Goal: Task Accomplishment & Management: Manage account settings

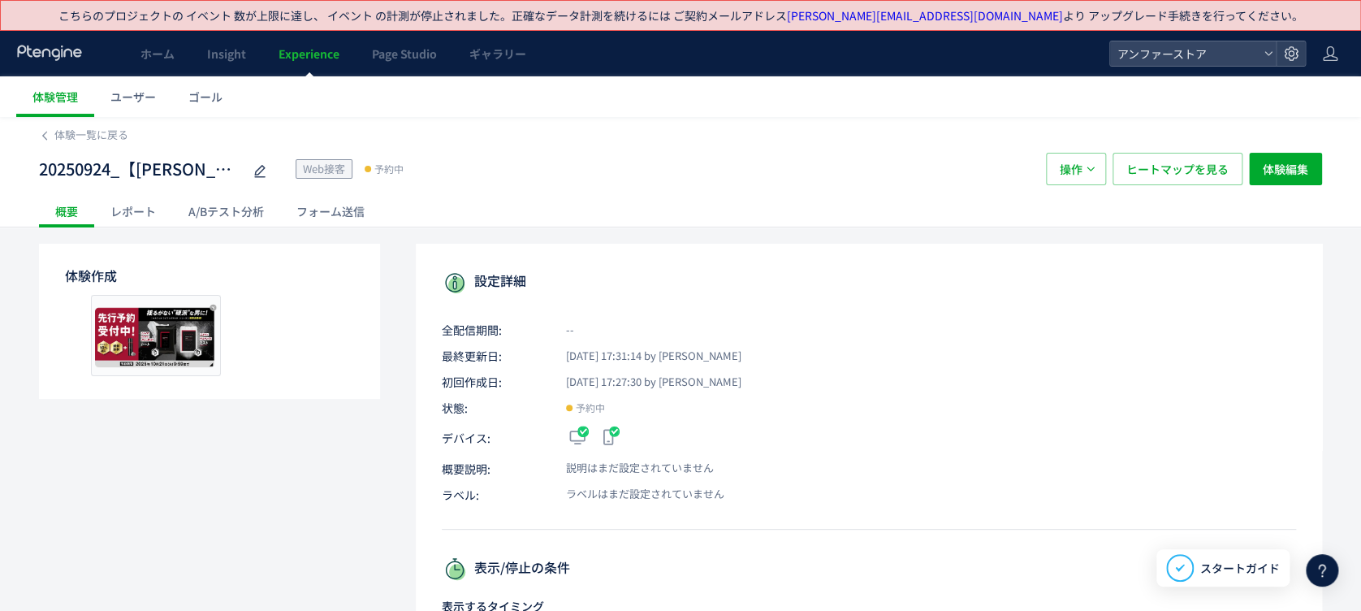
click at [296, 47] on span "Experience" at bounding box center [309, 53] width 61 height 16
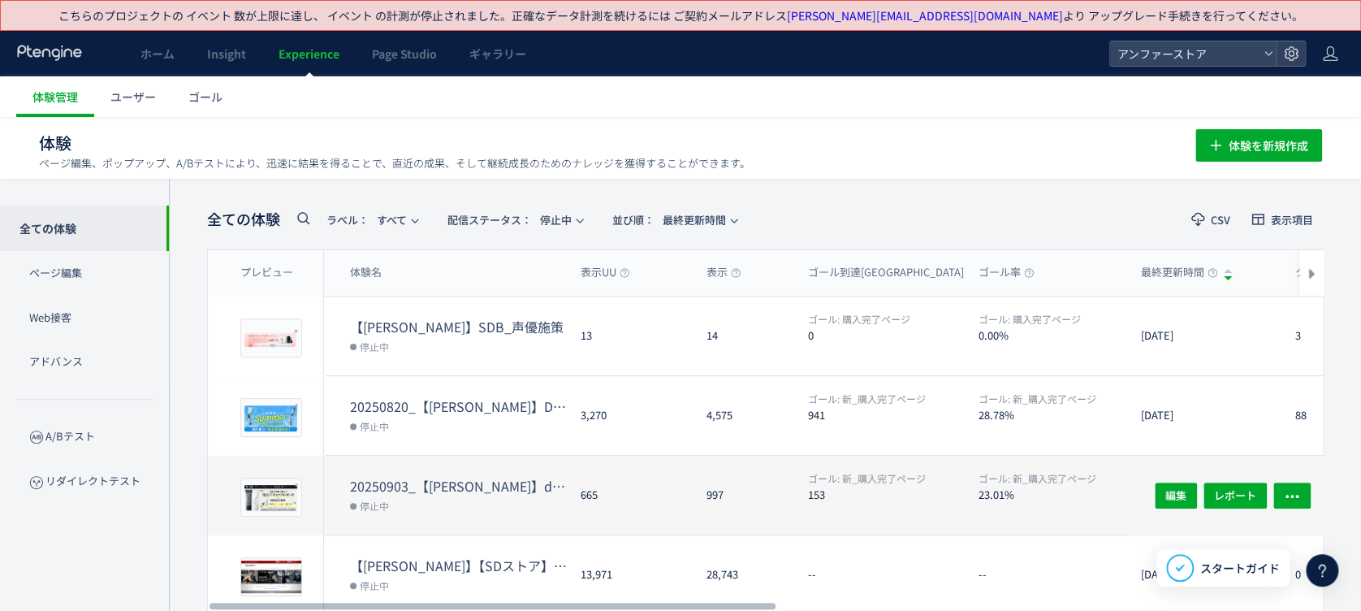
scroll to position [540, 0]
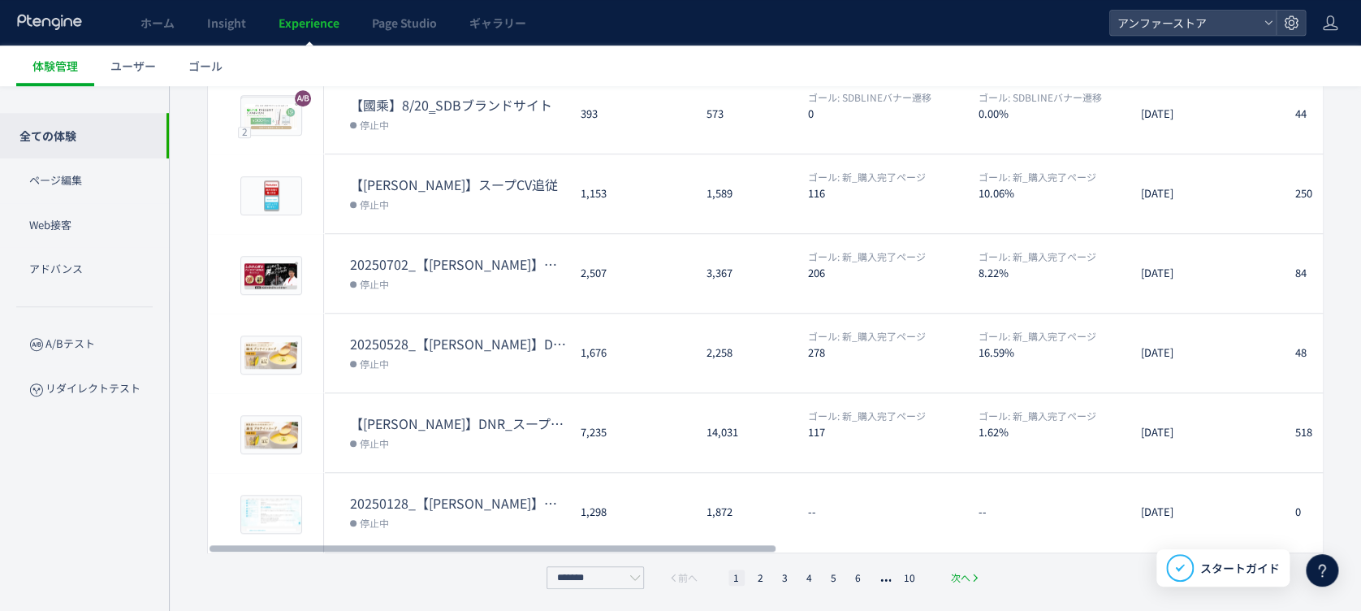
click at [973, 569] on button "次へ" at bounding box center [965, 577] width 39 height 16
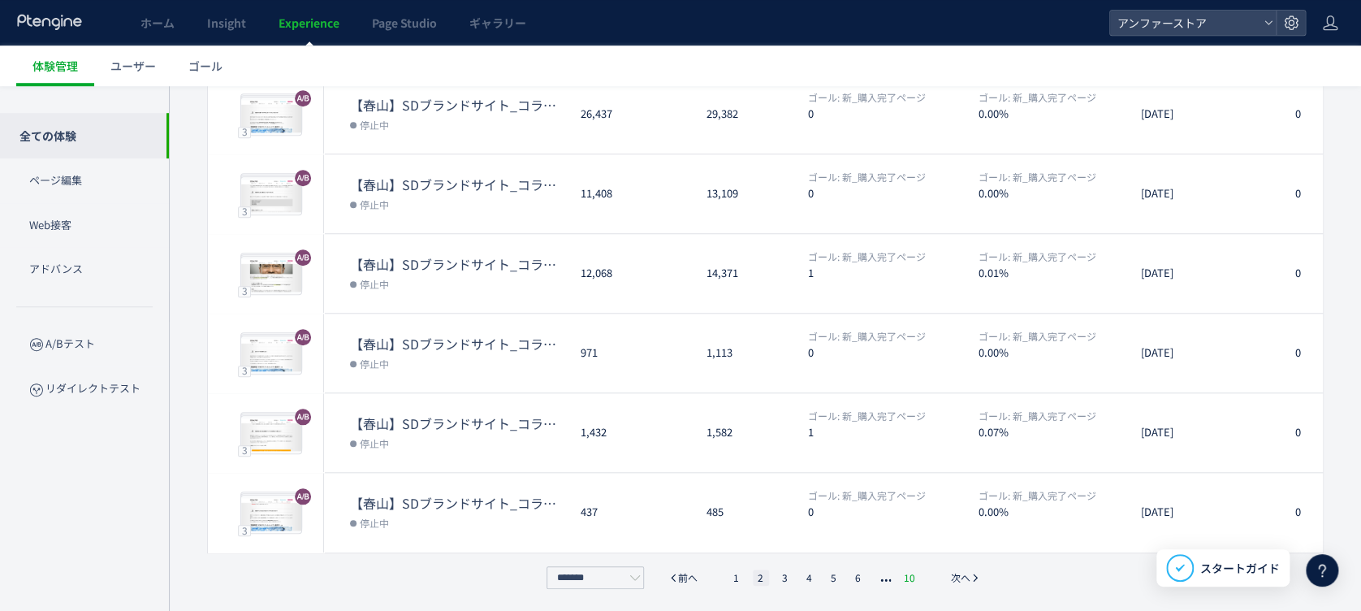
click at [899, 578] on li "10" at bounding box center [909, 577] width 21 height 16
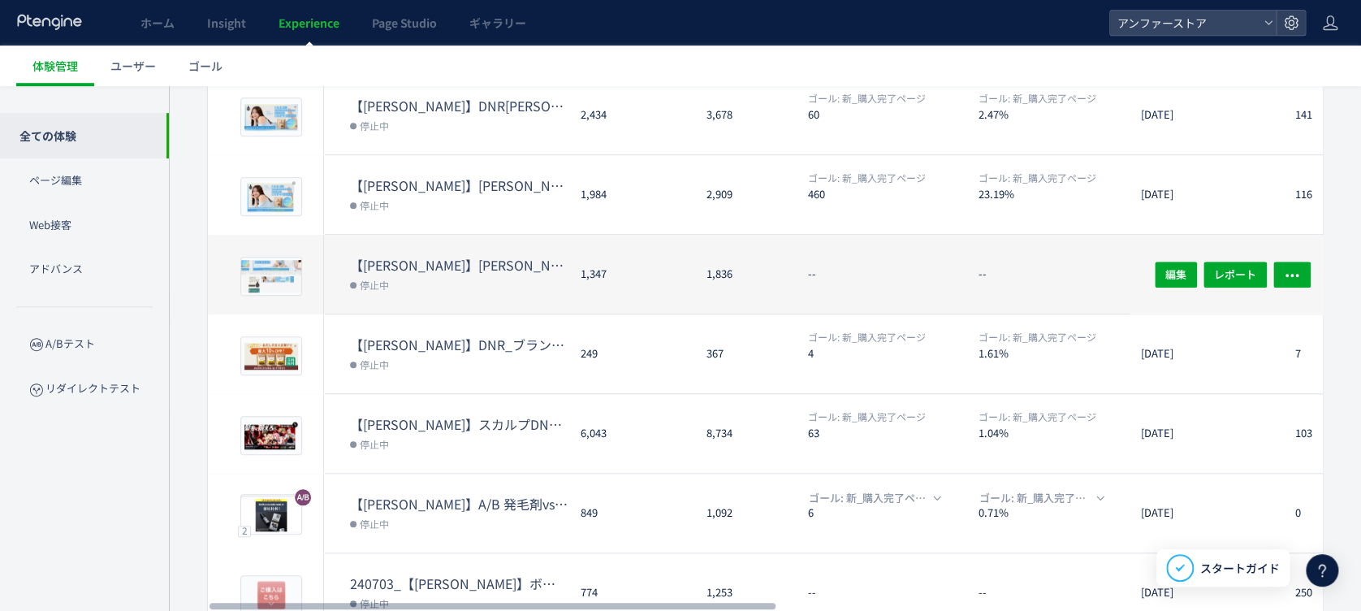
scroll to position [357, 0]
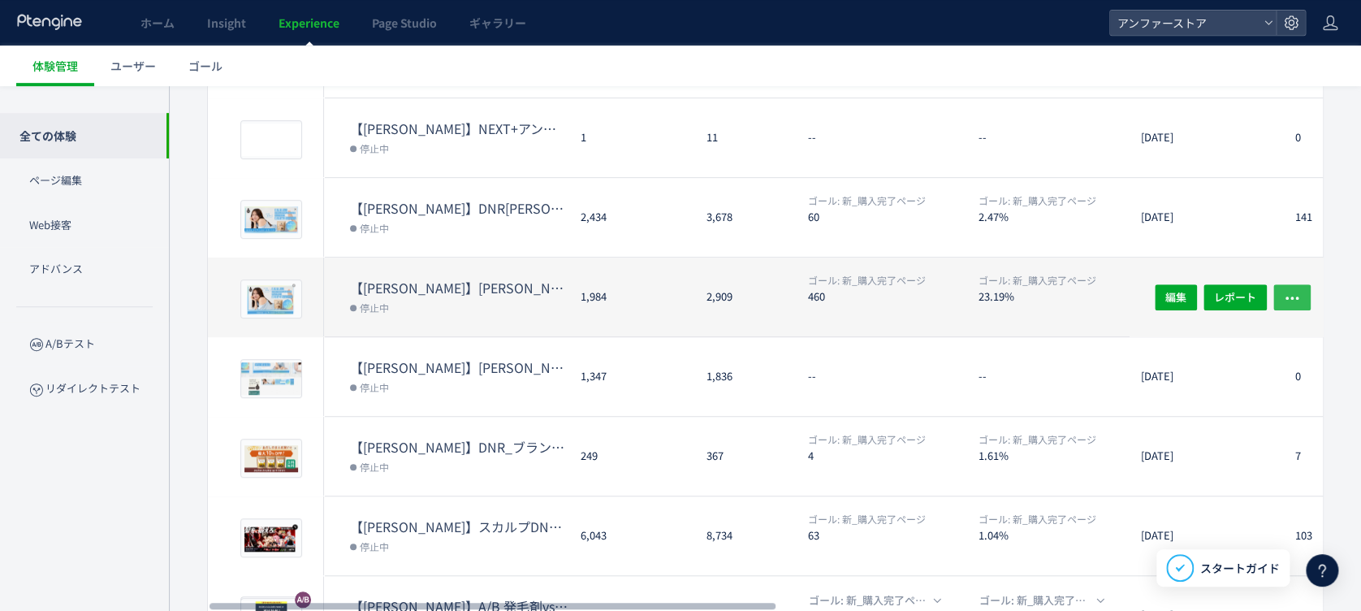
click at [1294, 292] on icon "button" at bounding box center [1292, 297] width 16 height 16
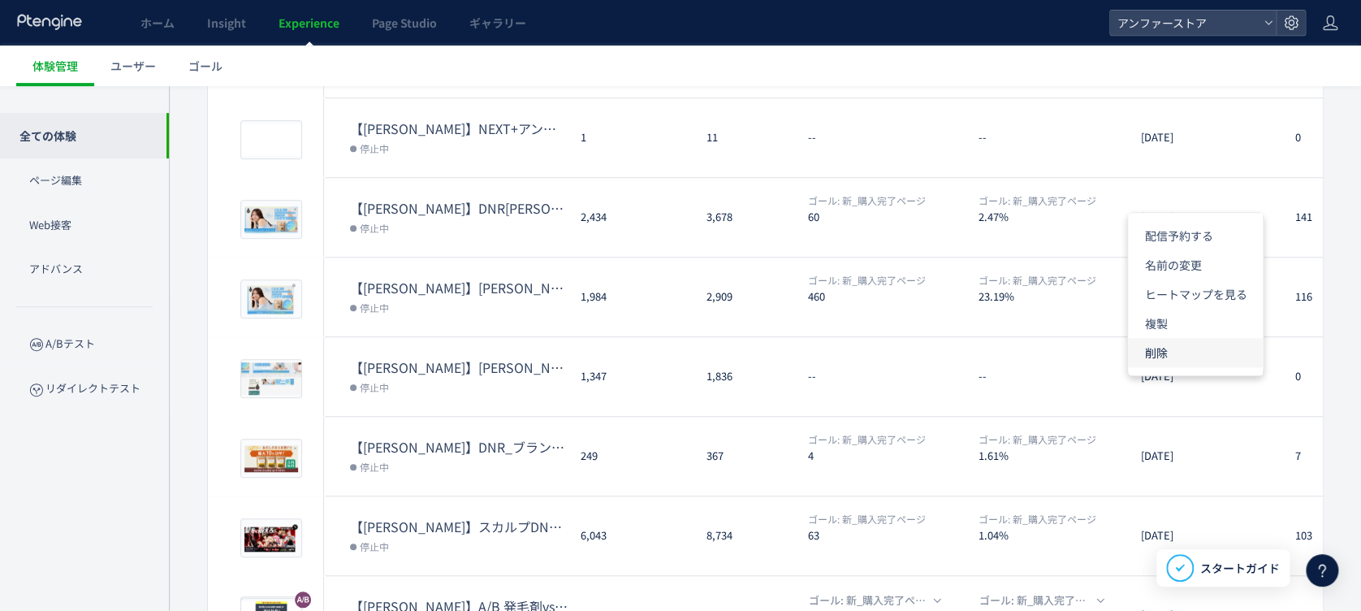
click at [1150, 345] on li "削除" at bounding box center [1195, 352] width 135 height 29
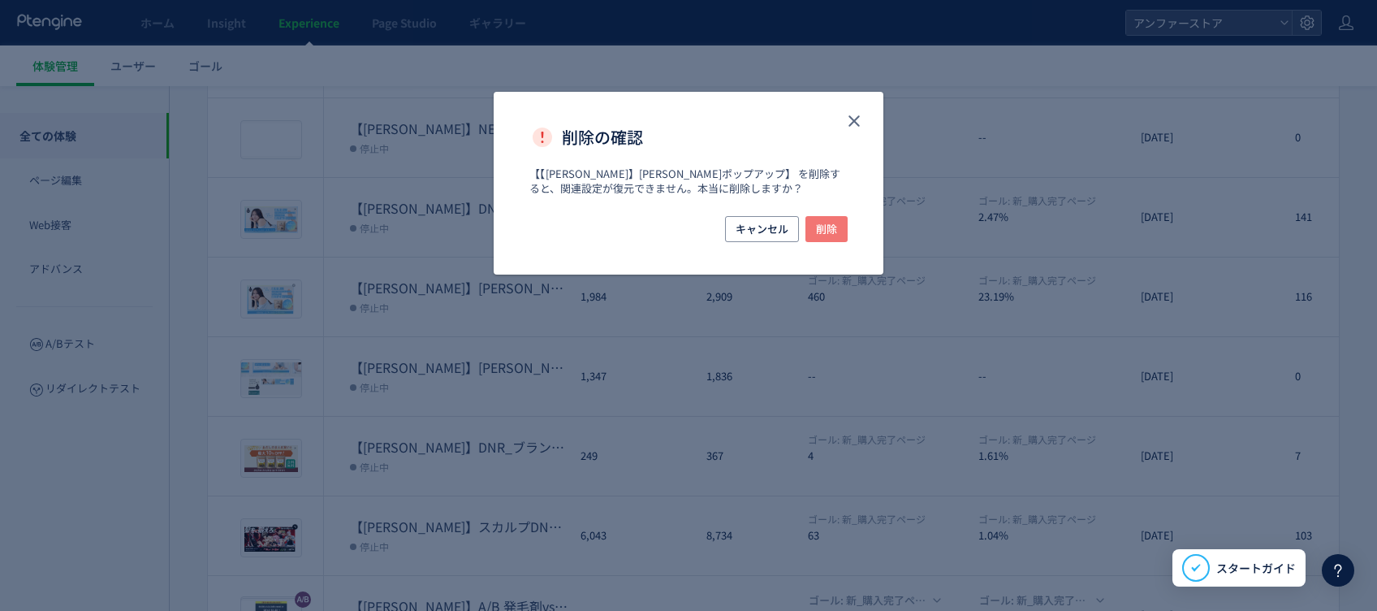
click at [826, 234] on span "削除" at bounding box center [826, 229] width 21 height 26
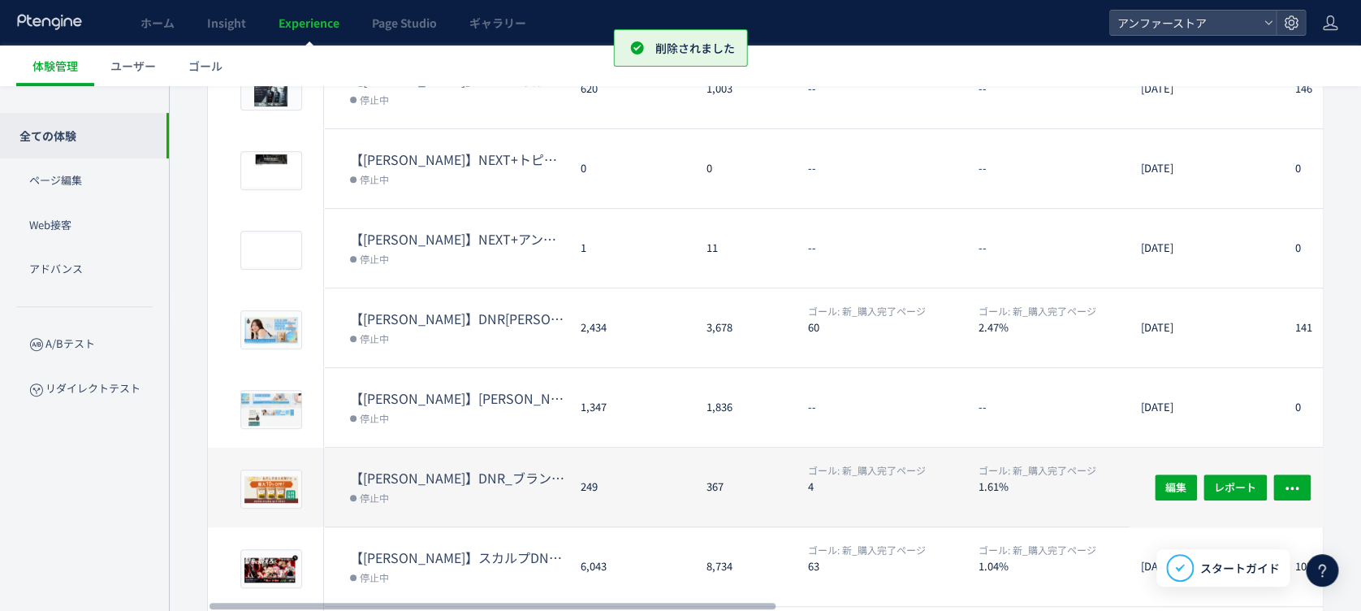
scroll to position [243, 0]
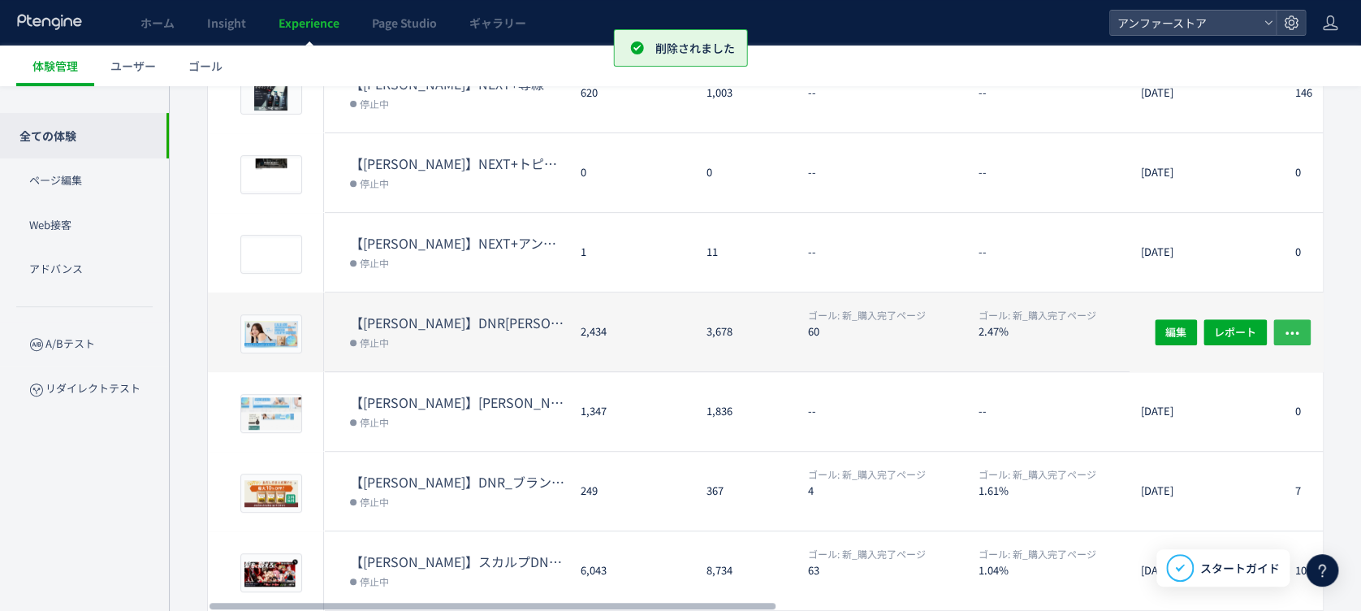
click at [1305, 322] on button "button" at bounding box center [1291, 331] width 37 height 26
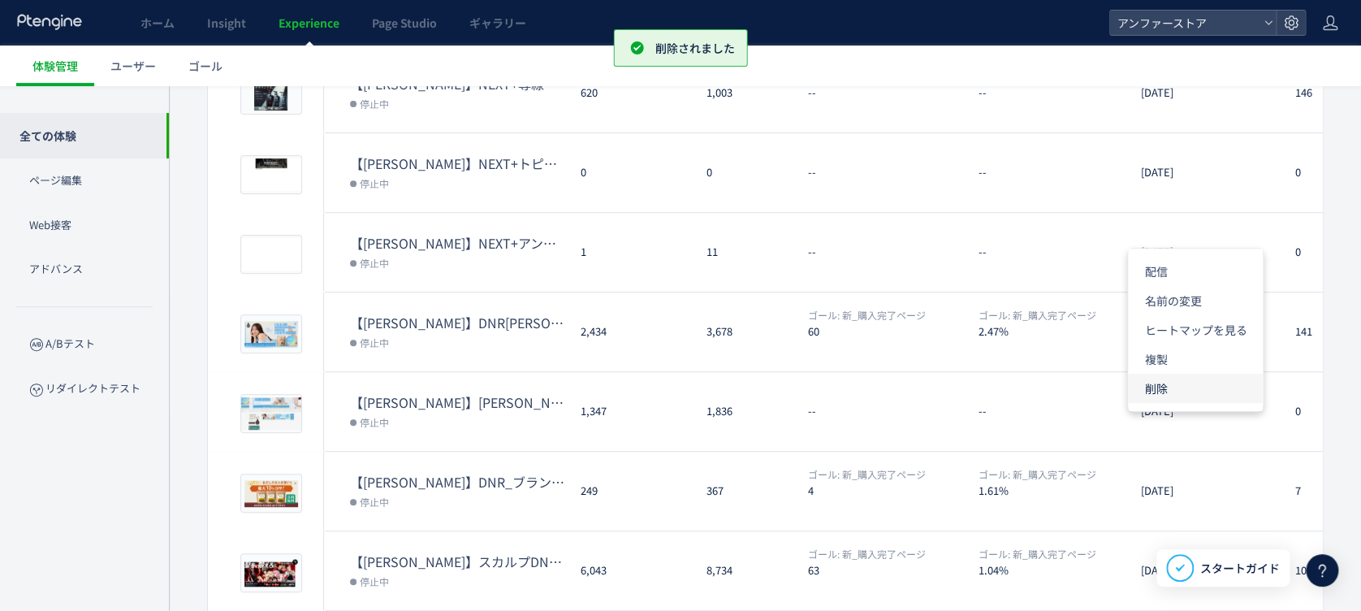
click at [1172, 401] on li "削除" at bounding box center [1195, 388] width 135 height 29
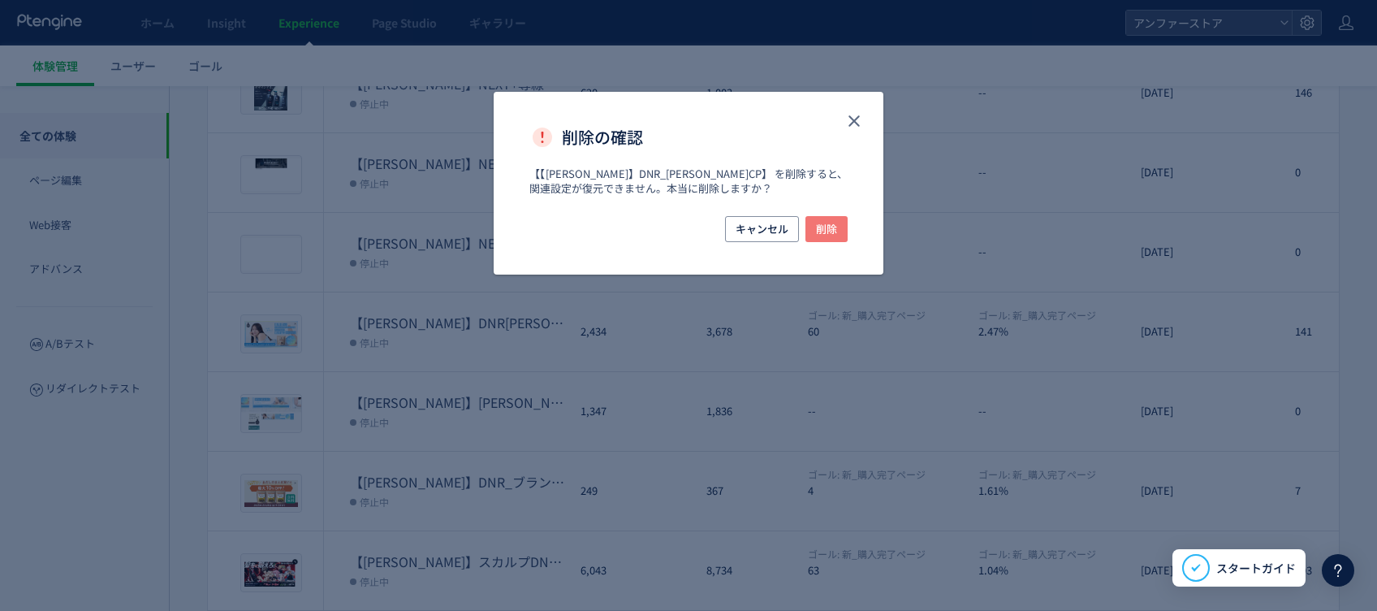
click at [832, 221] on span "削除" at bounding box center [826, 229] width 21 height 26
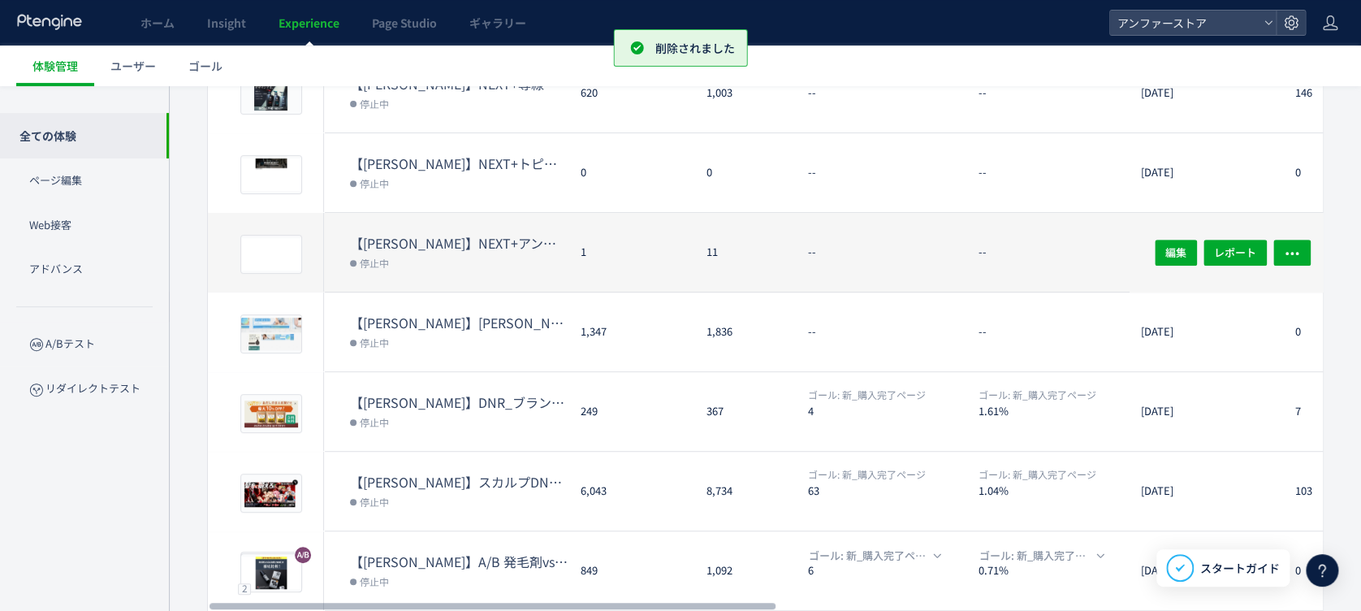
scroll to position [240, 0]
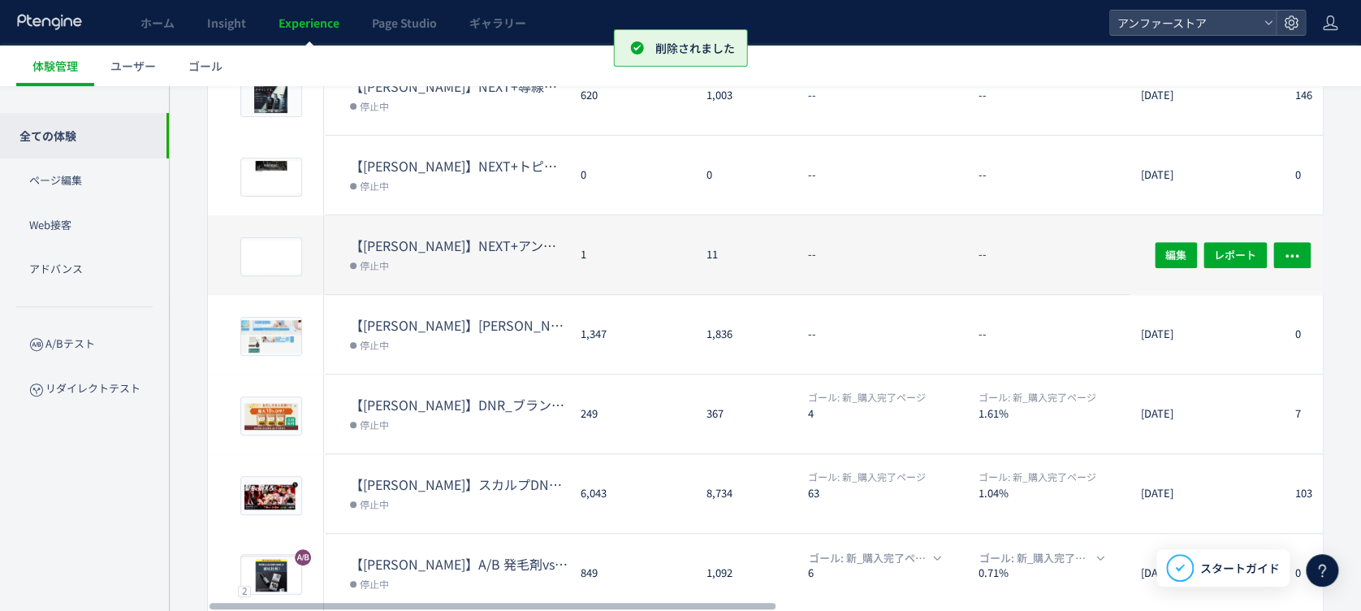
click at [1283, 266] on div "編集 レポート" at bounding box center [1227, 254] width 194 height 79
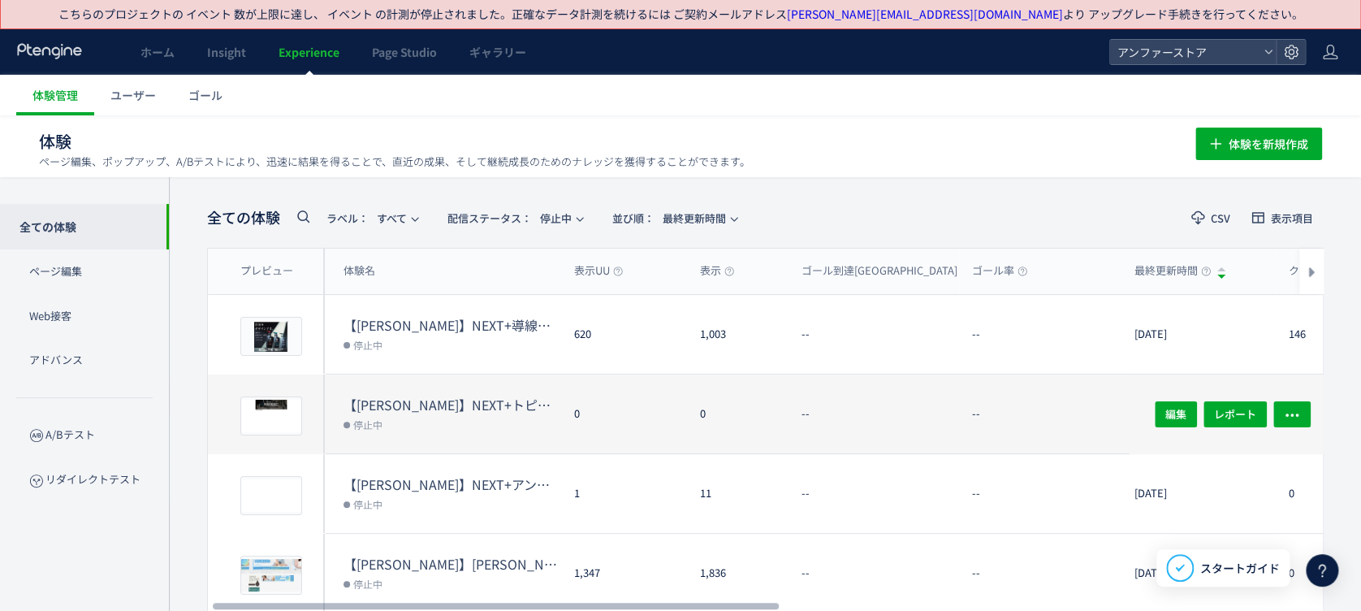
scroll to position [0, 6]
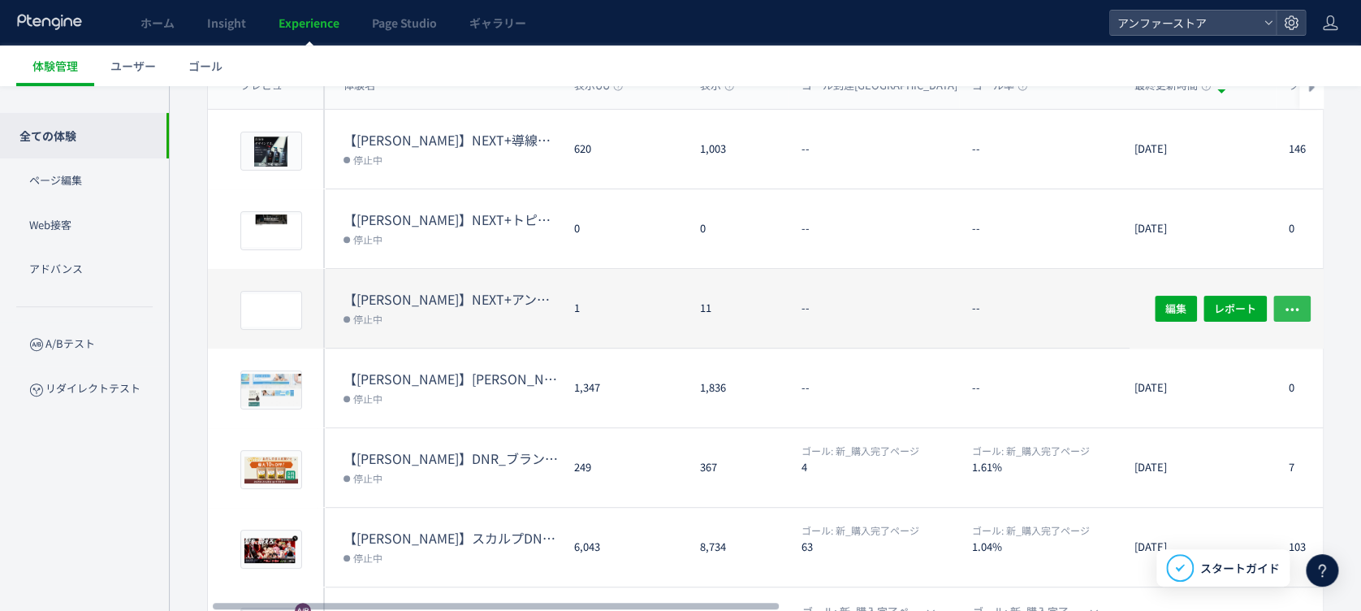
click at [1290, 307] on icon "button" at bounding box center [1292, 308] width 16 height 16
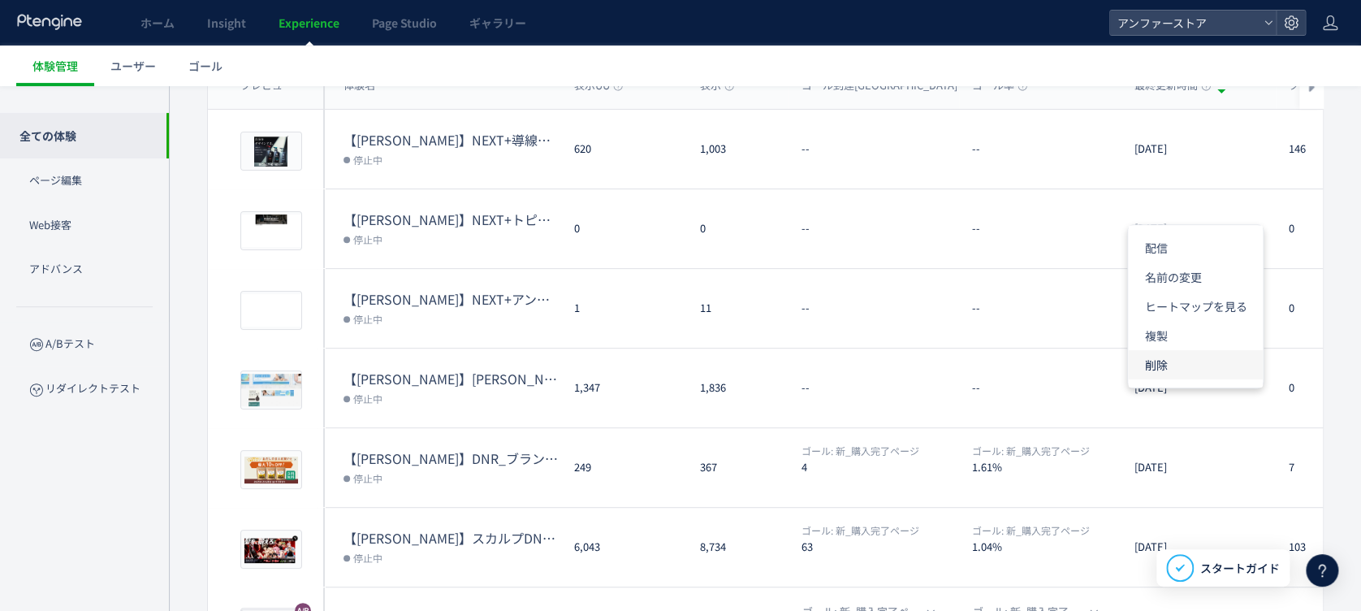
click at [1193, 375] on li "削除" at bounding box center [1195, 364] width 135 height 29
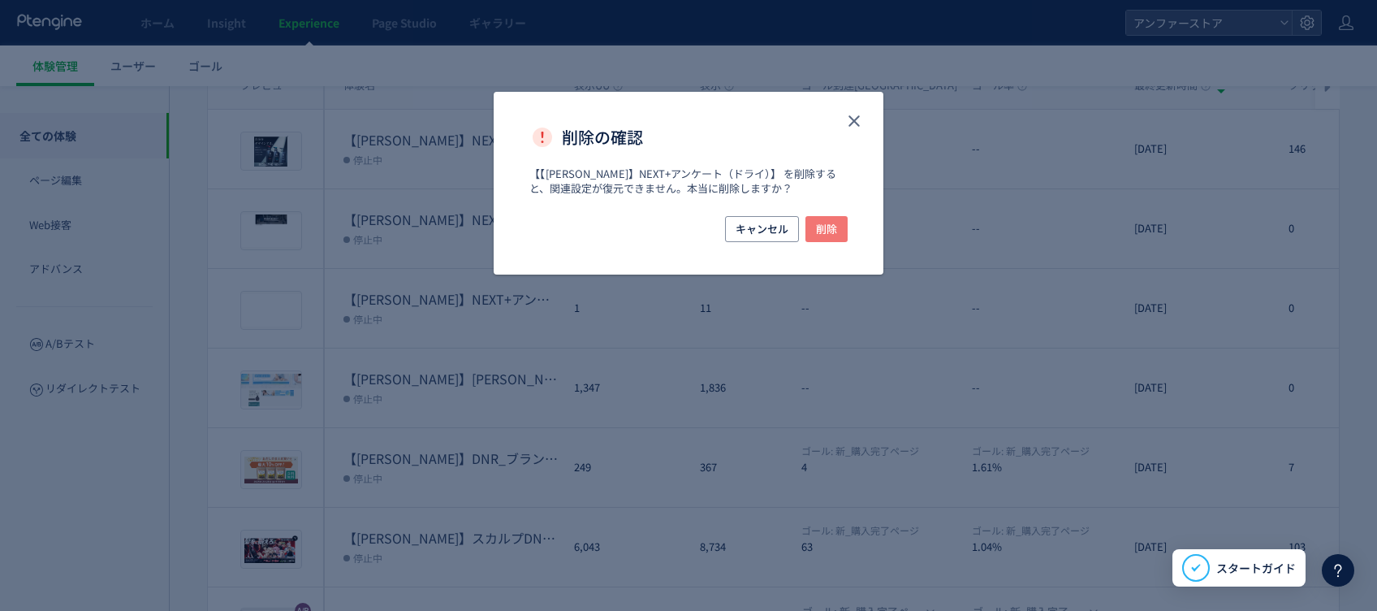
click at [826, 222] on span "削除" at bounding box center [826, 229] width 21 height 26
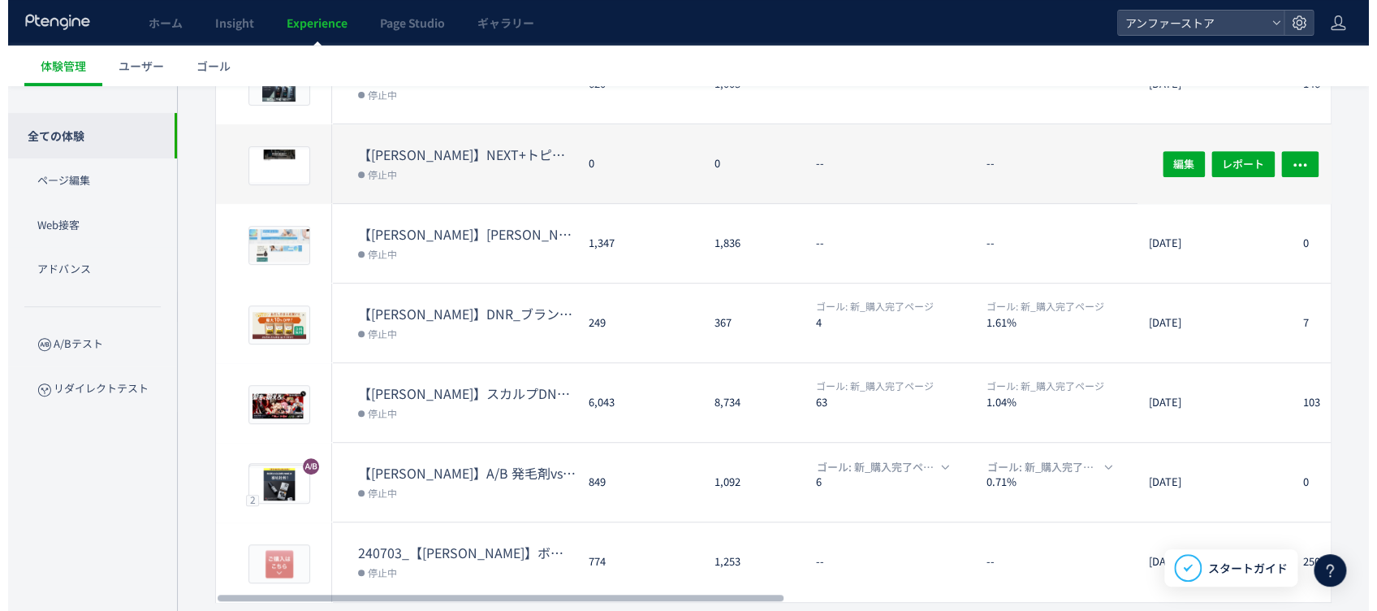
scroll to position [301, 0]
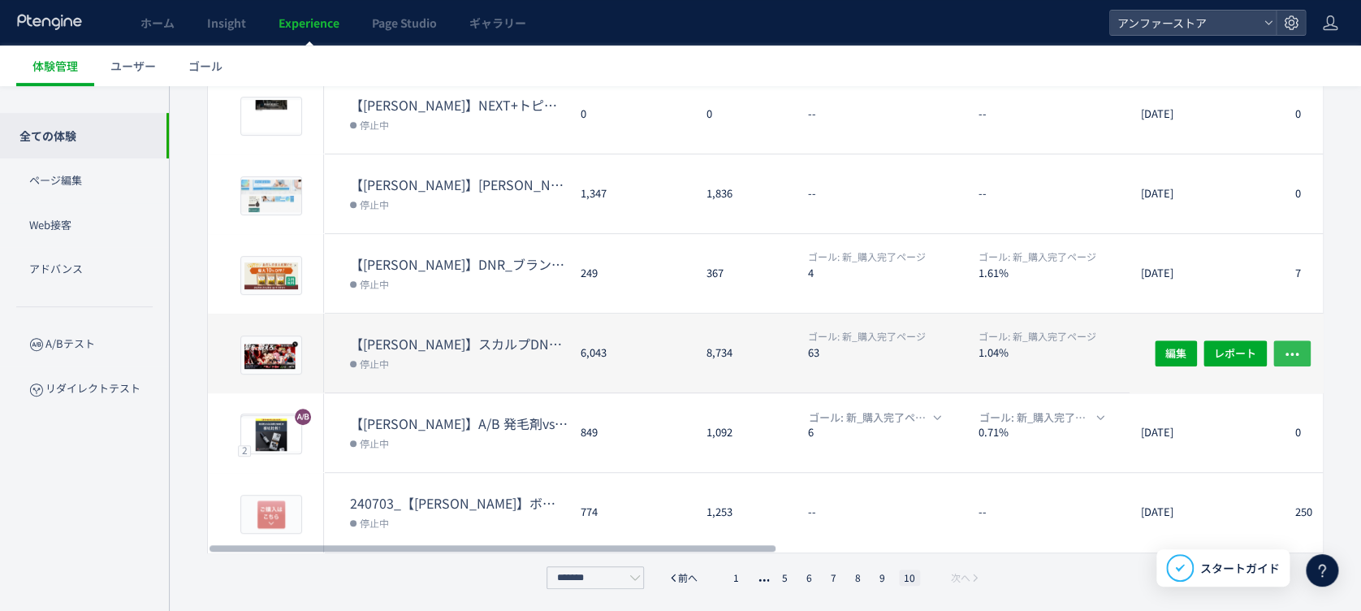
click at [1291, 341] on span "button" at bounding box center [1292, 352] width 16 height 26
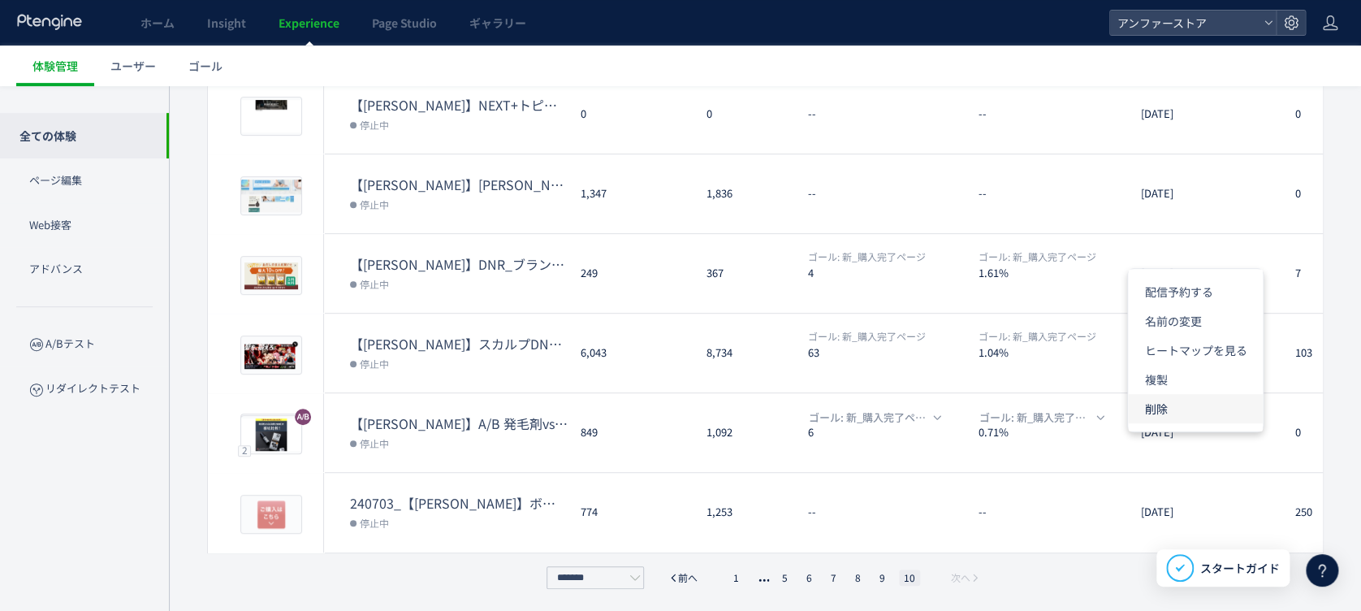
click at [1168, 400] on li "削除" at bounding box center [1195, 408] width 135 height 29
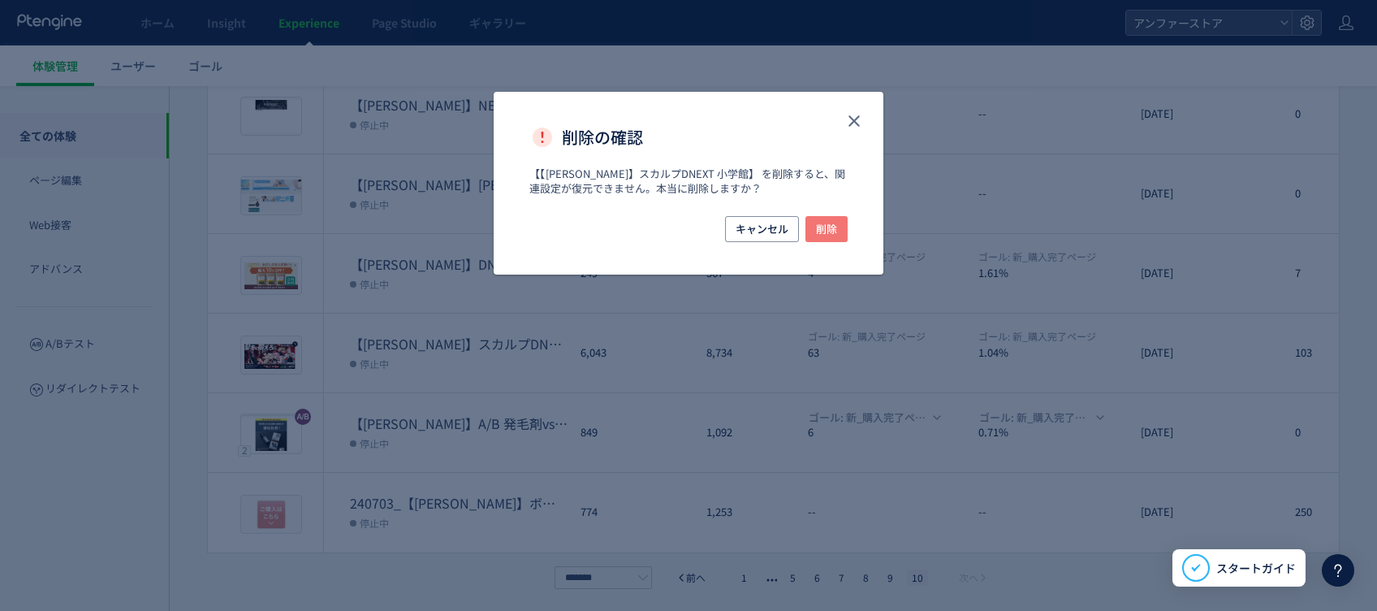
click at [839, 230] on button "削除" at bounding box center [827, 229] width 42 height 26
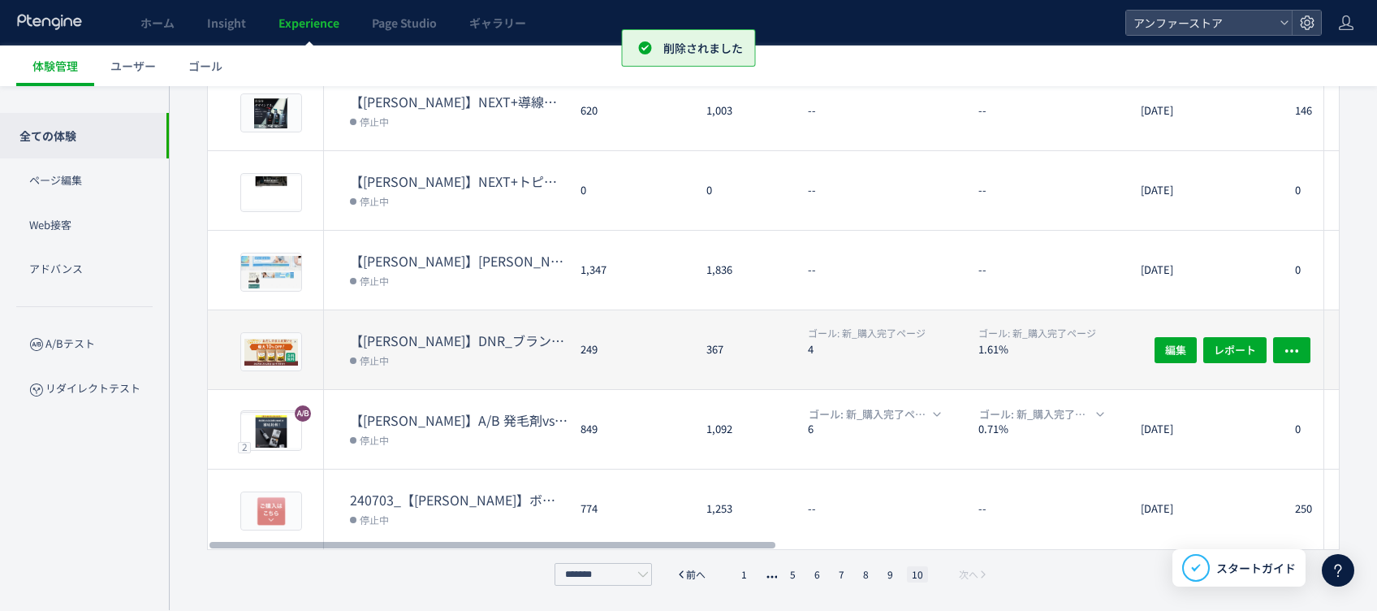
scroll to position [222, 0]
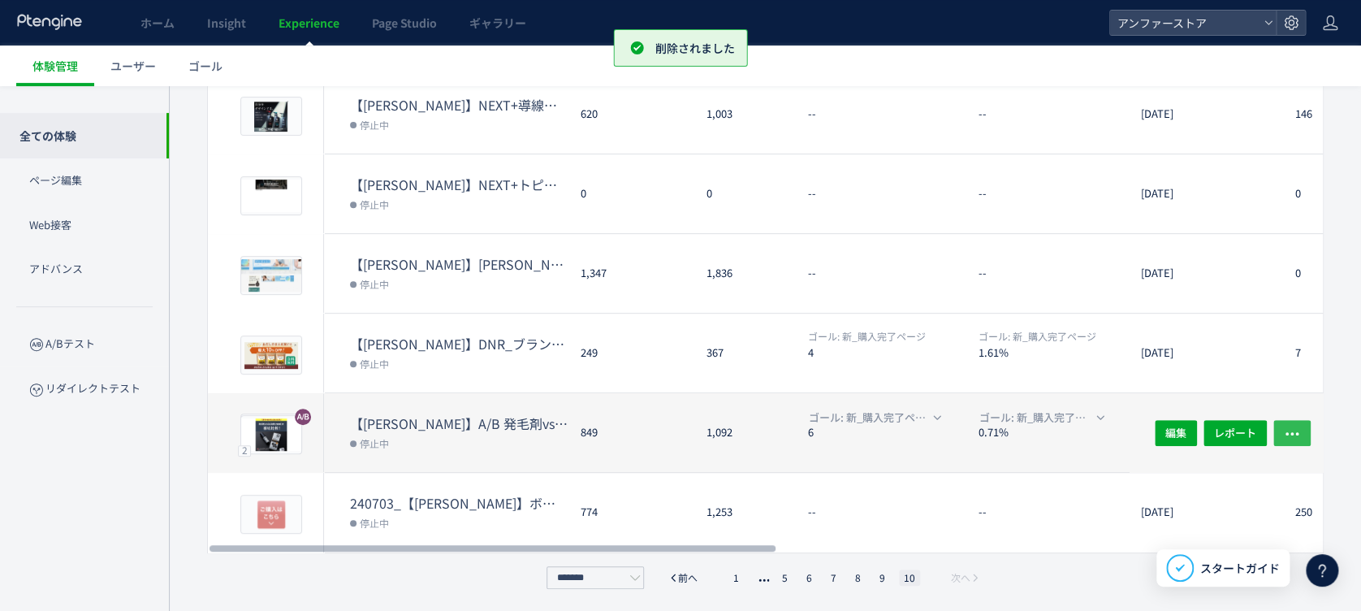
click at [1289, 432] on icon "button" at bounding box center [1292, 433] width 16 height 16
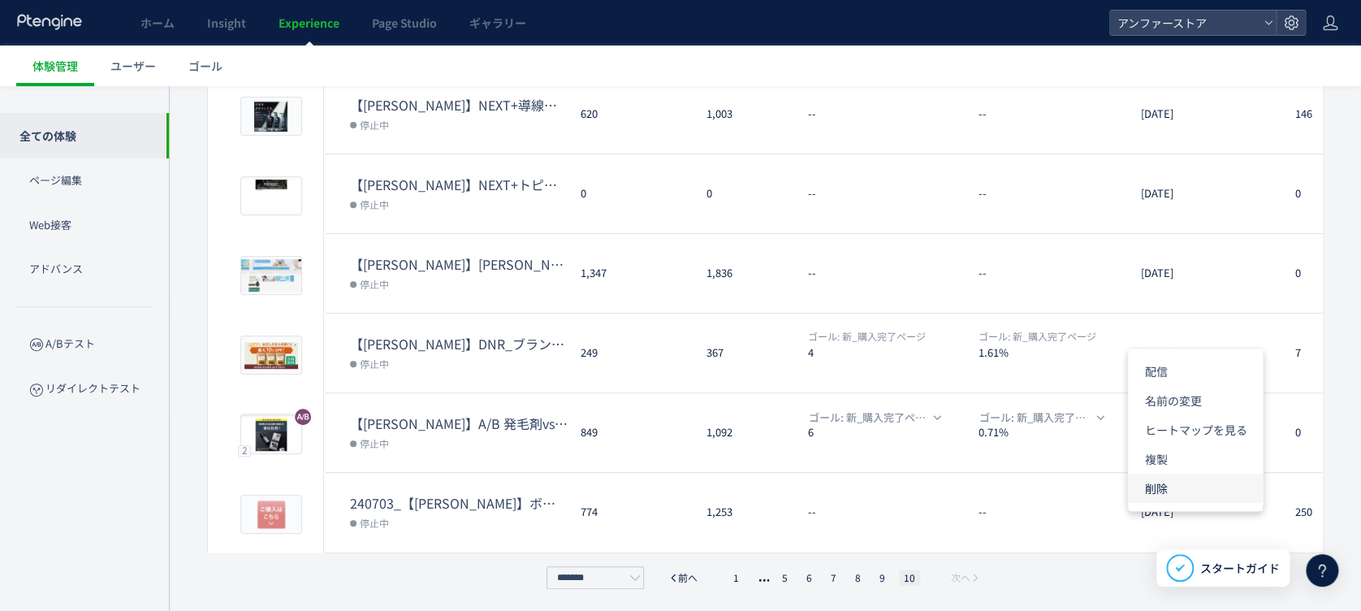
click at [1169, 486] on li "削除" at bounding box center [1195, 487] width 135 height 29
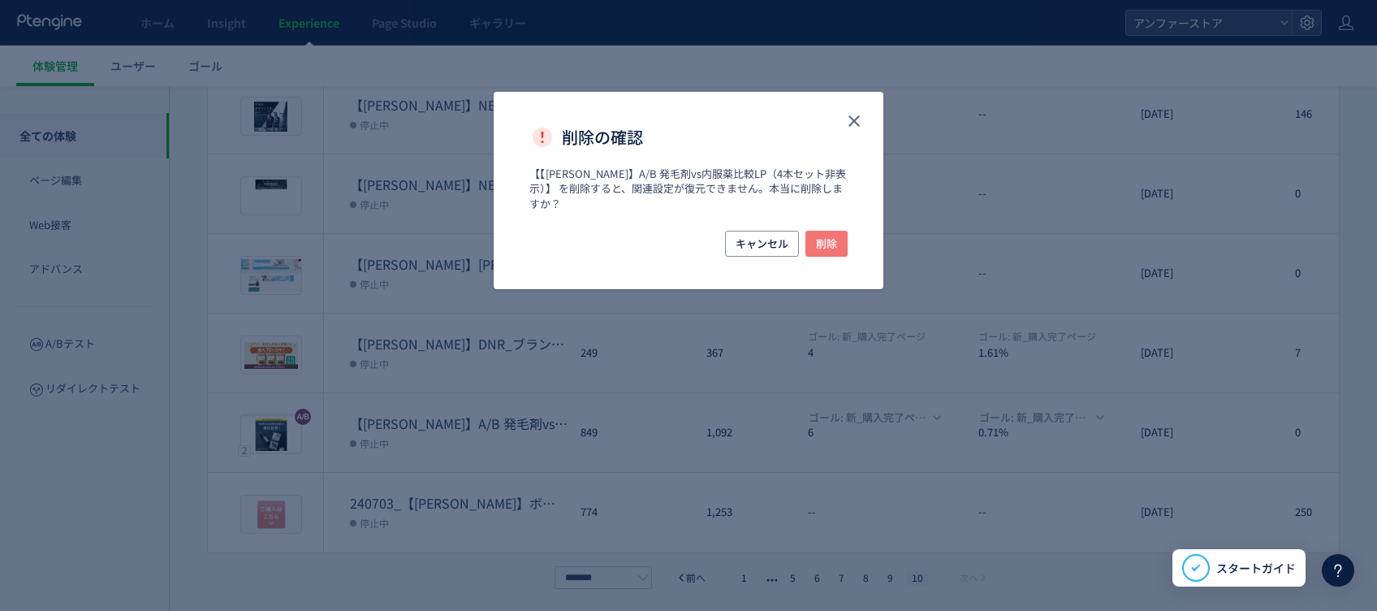
click at [820, 232] on span "削除" at bounding box center [826, 244] width 21 height 26
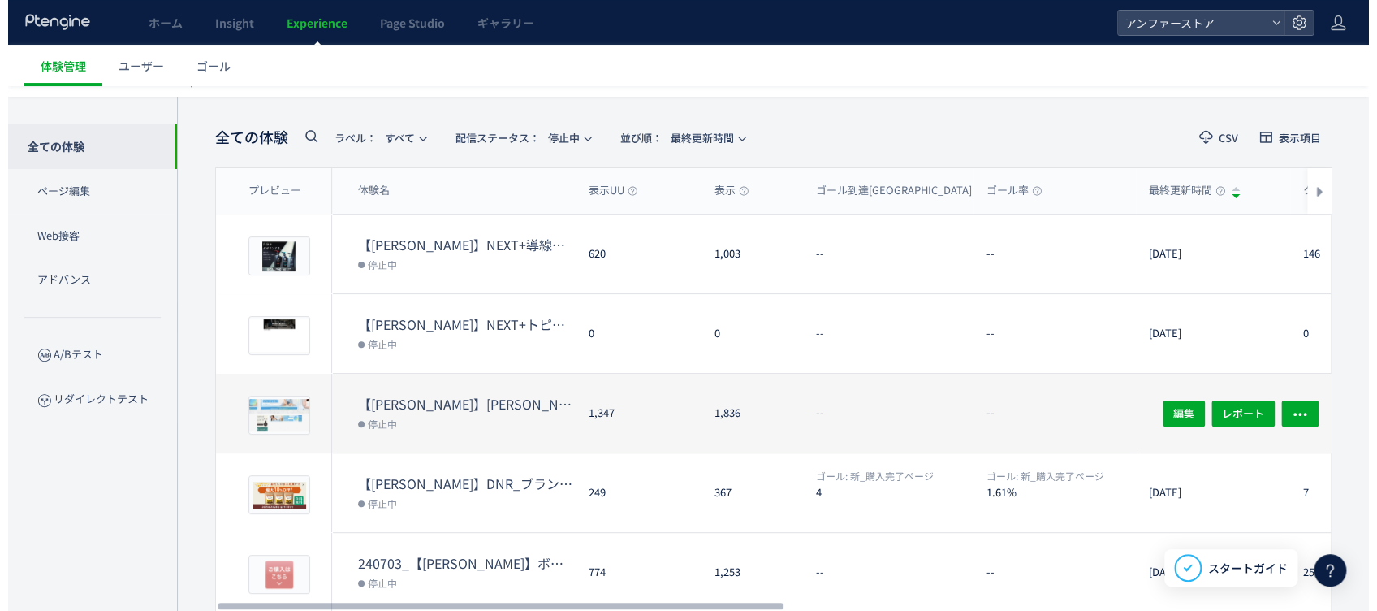
scroll to position [56, 0]
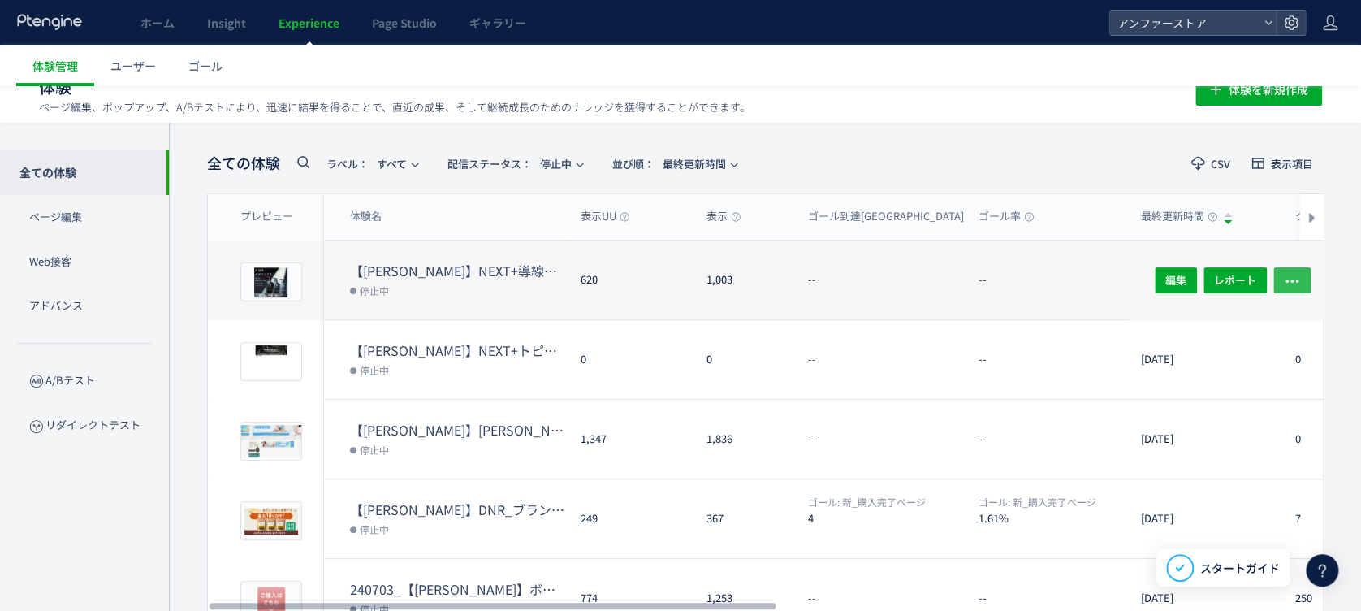
click at [1281, 267] on button "button" at bounding box center [1291, 279] width 37 height 26
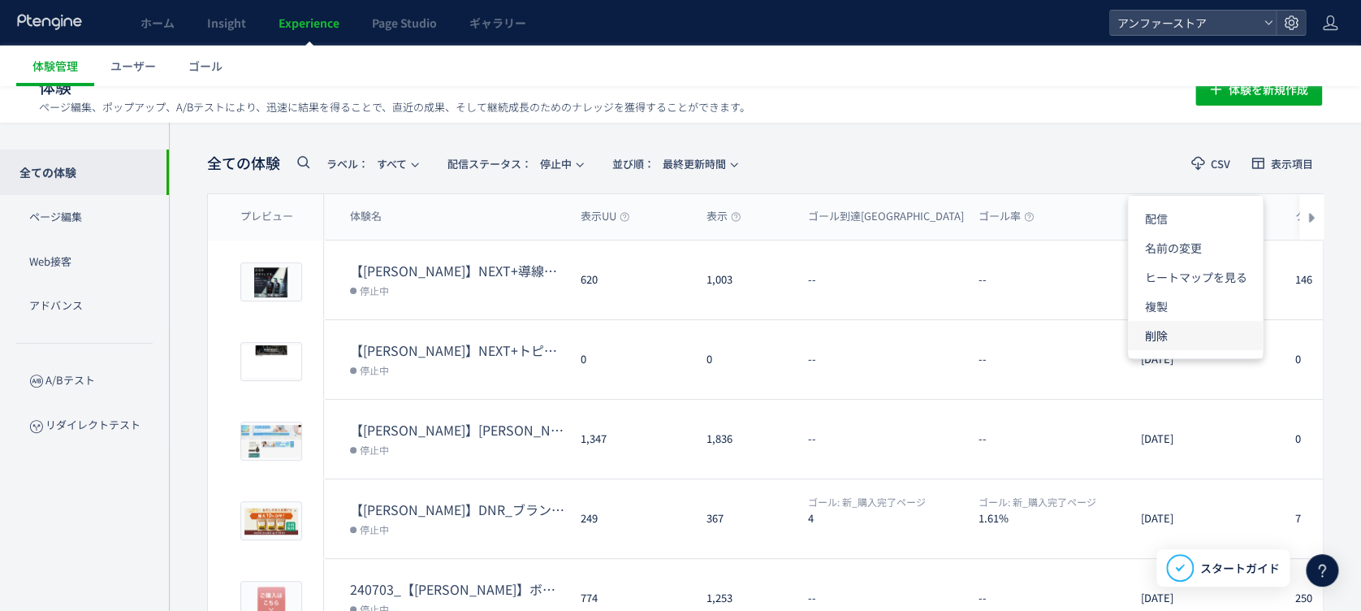
click at [1188, 343] on li "削除" at bounding box center [1195, 335] width 135 height 29
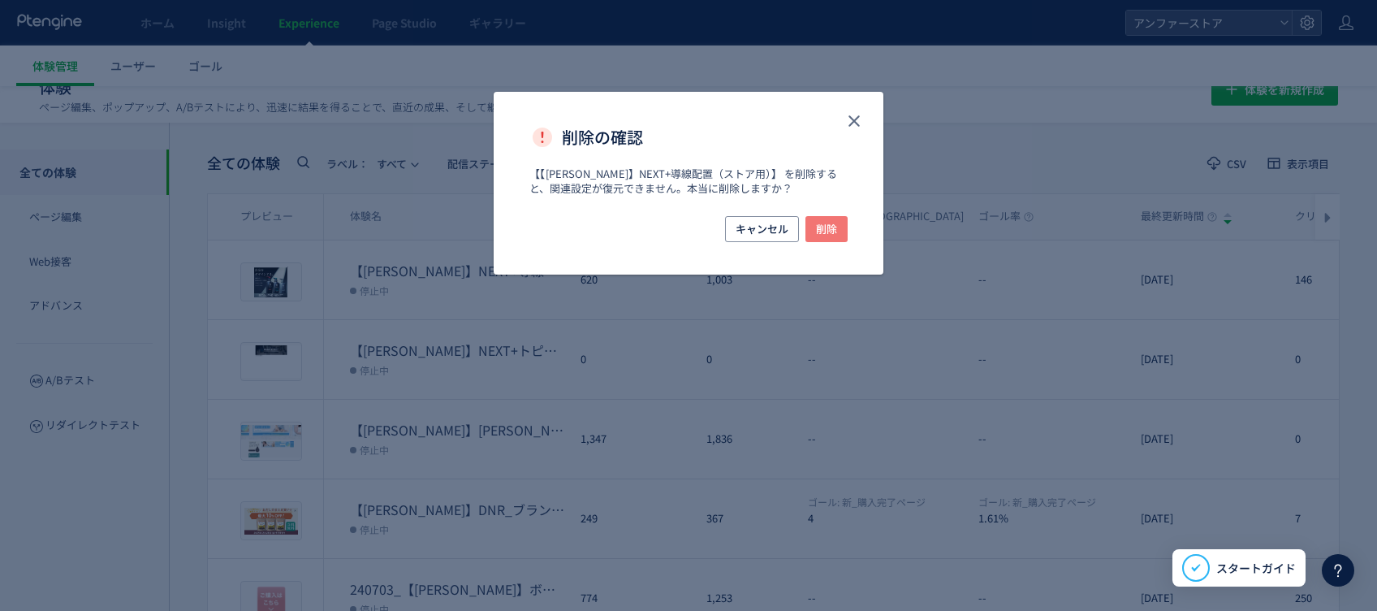
click at [840, 235] on button "削除" at bounding box center [827, 229] width 42 height 26
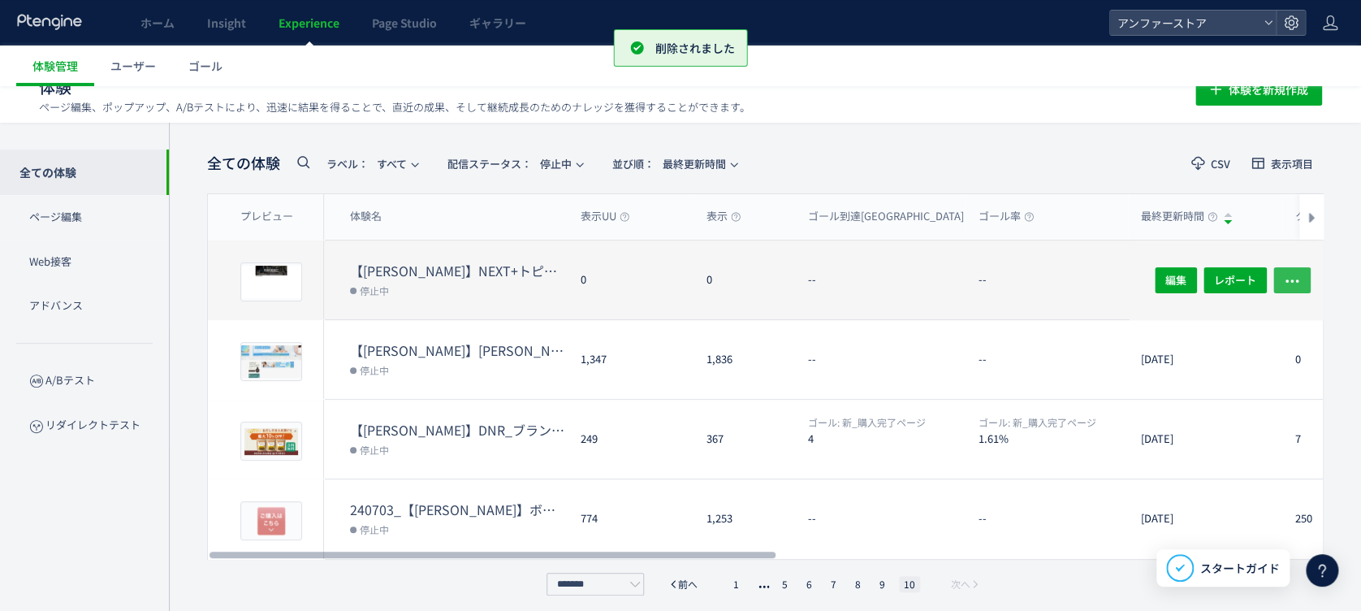
click at [1307, 275] on button "button" at bounding box center [1291, 279] width 37 height 26
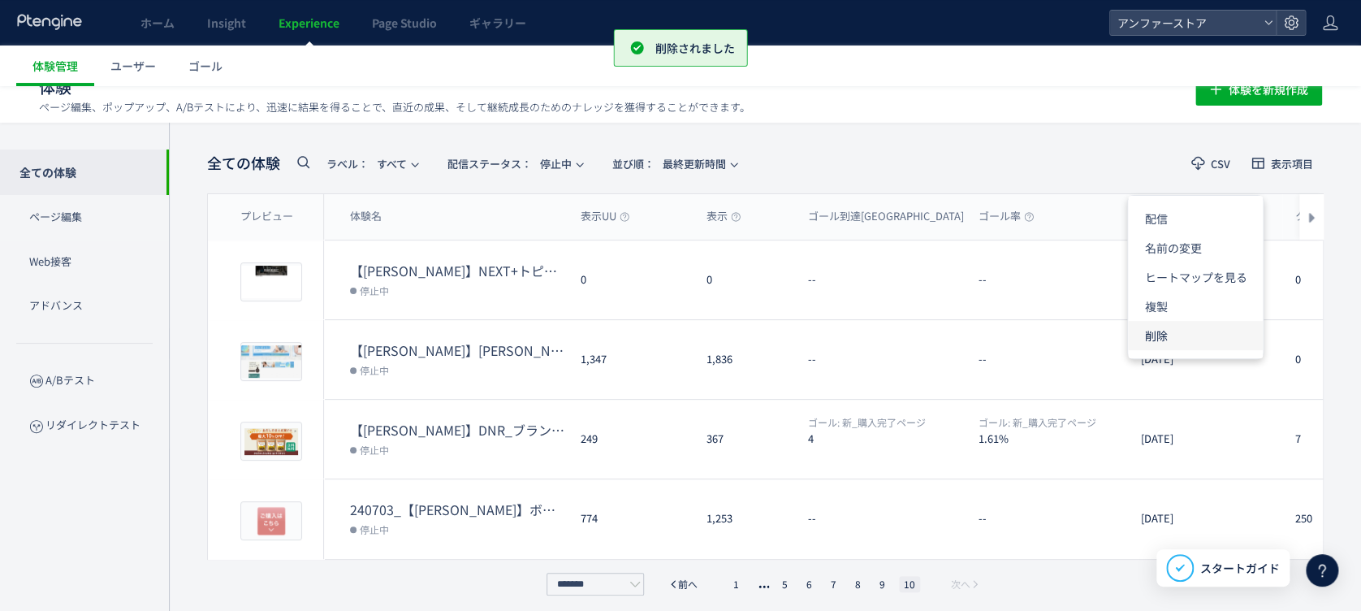
click at [1132, 326] on li "削除" at bounding box center [1195, 335] width 135 height 29
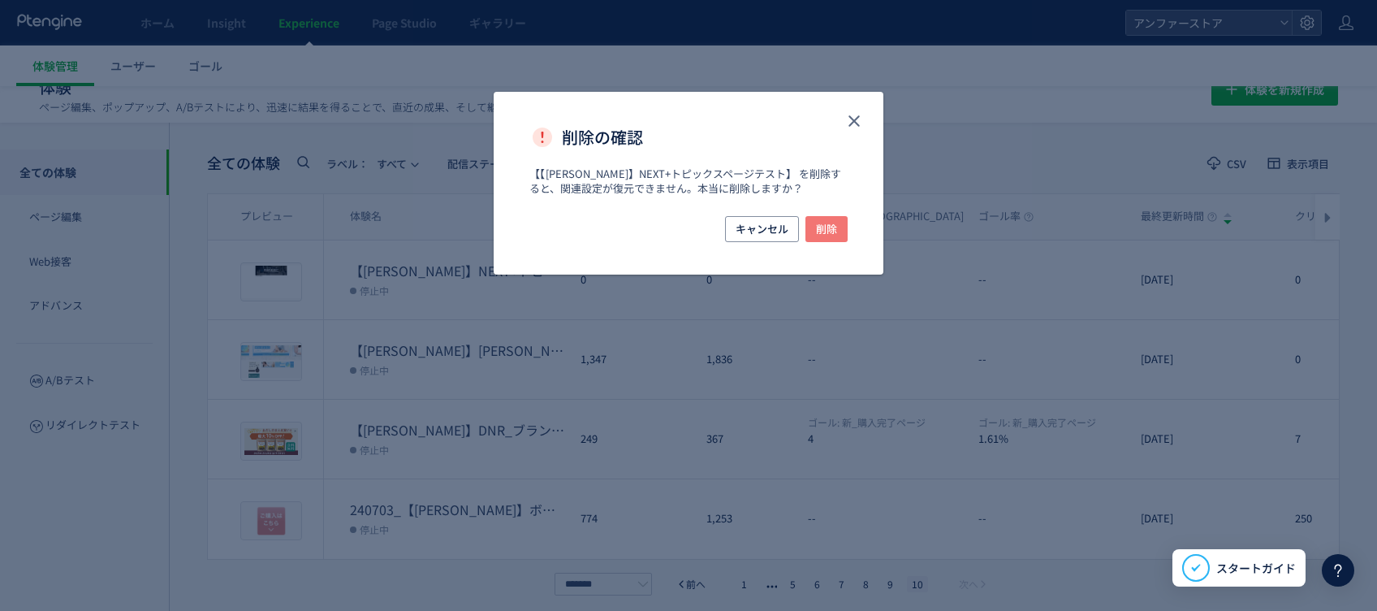
click at [824, 218] on span "削除" at bounding box center [826, 229] width 21 height 26
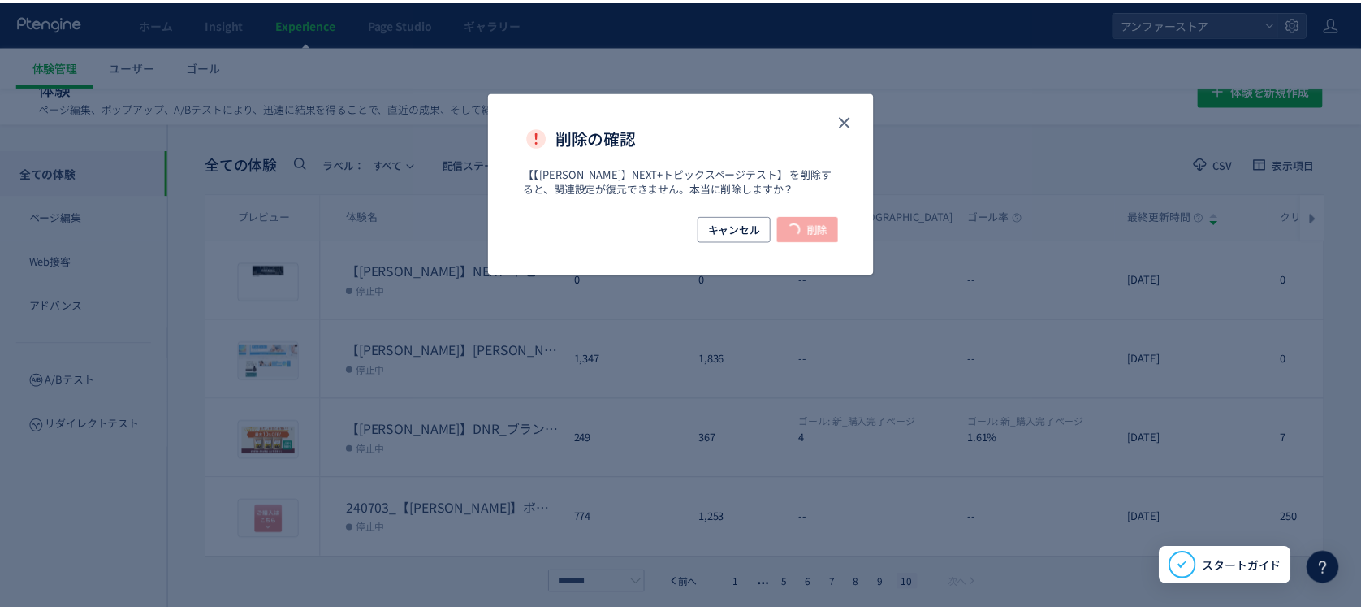
scroll to position [32, 0]
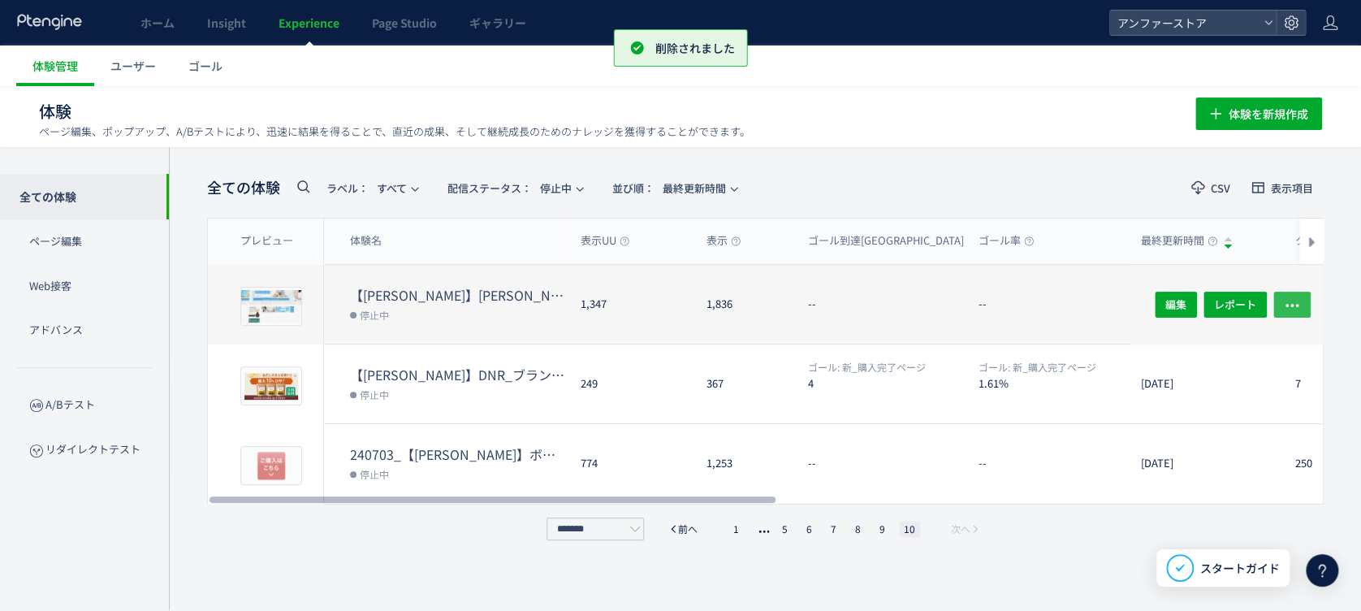
click at [1286, 291] on span "button" at bounding box center [1292, 304] width 16 height 26
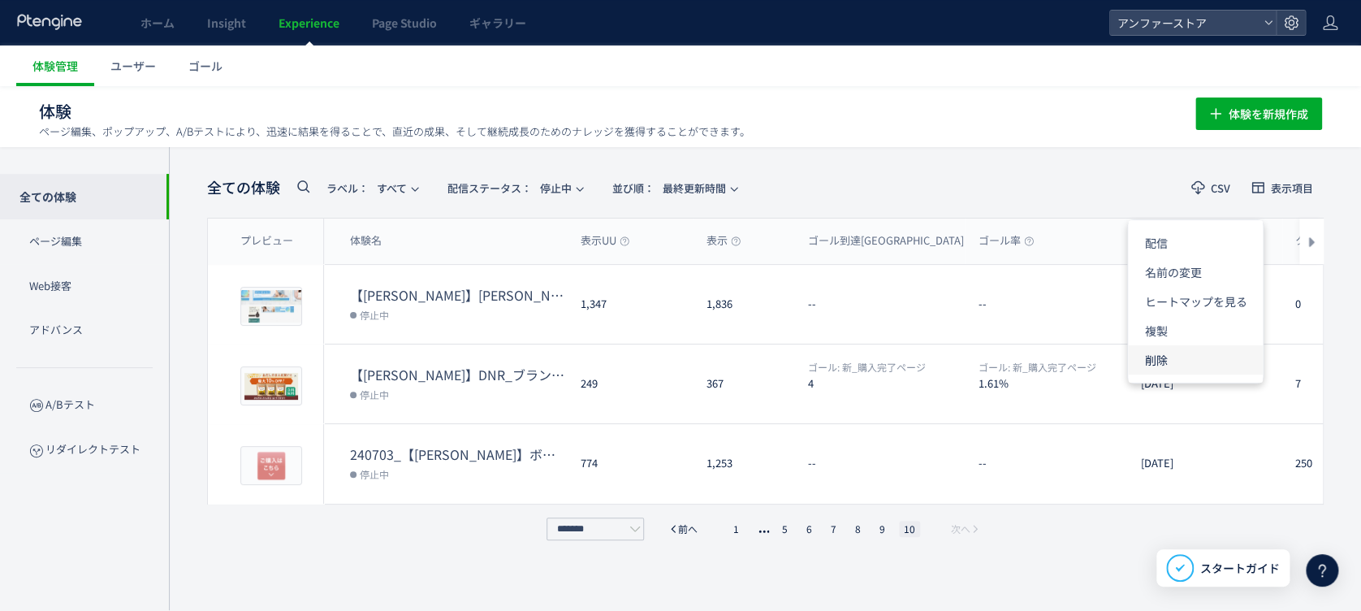
click at [1220, 361] on li "削除" at bounding box center [1195, 359] width 135 height 29
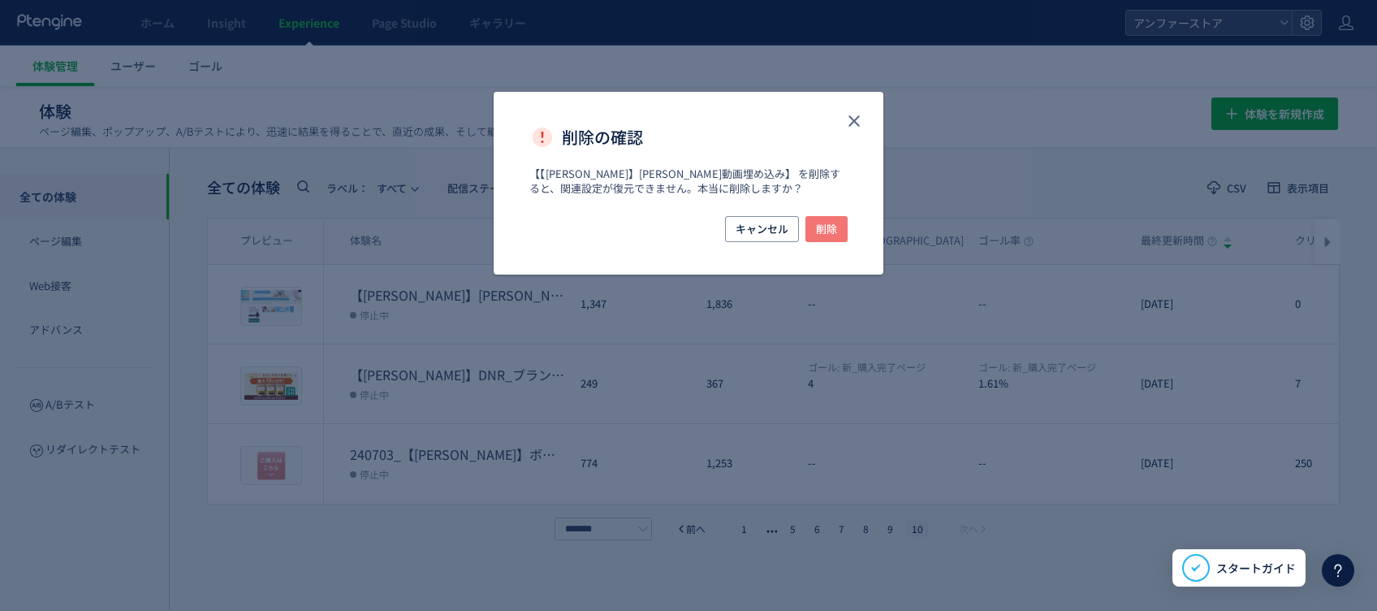
click at [818, 240] on span "削除" at bounding box center [826, 229] width 21 height 26
